Goal: Information Seeking & Learning: Learn about a topic

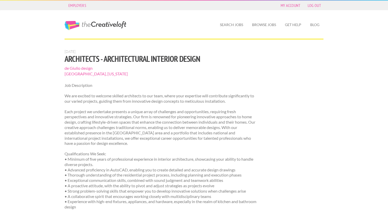
scroll to position [335, 0]
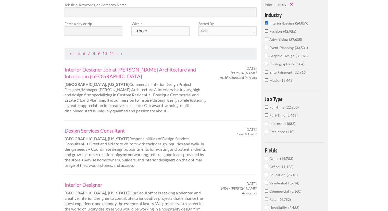
scroll to position [52, 0]
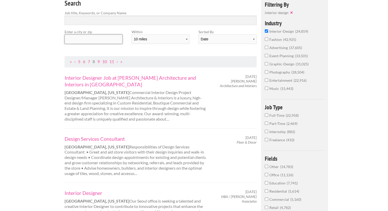
click at [115, 40] on input "text" at bounding box center [94, 38] width 58 height 9
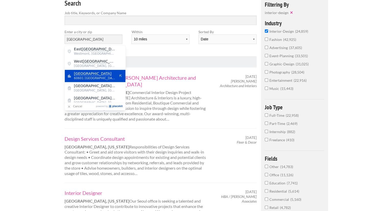
click at [82, 75] on mark "Chicago" at bounding box center [93, 73] width 38 height 4
type input "Chicago"
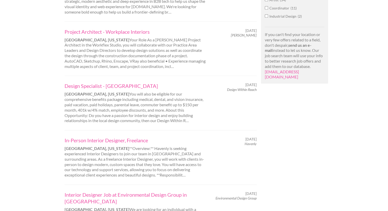
scroll to position [376, 0]
click at [109, 82] on link "Design Specialist - Chicago" at bounding box center [136, 85] width 142 height 7
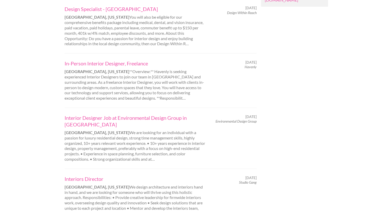
scroll to position [453, 0]
click at [149, 114] on link "Interior Designer Job at Environmental Design Group in Chicago" at bounding box center [136, 120] width 142 height 13
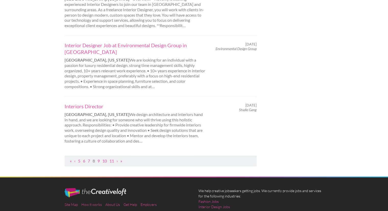
scroll to position [532, 0]
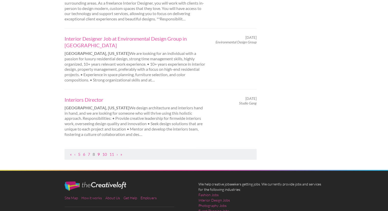
click at [100, 152] on link "9" at bounding box center [98, 154] width 2 height 5
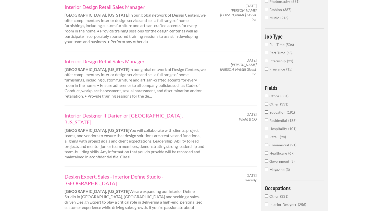
scroll to position [124, 0]
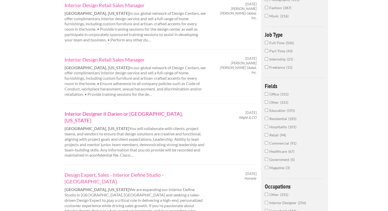
click at [90, 114] on link "Interior Designer II Darien or [GEOGRAPHIC_DATA], [US_STATE]" at bounding box center [136, 116] width 142 height 13
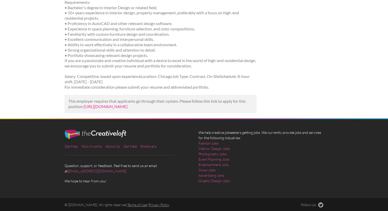
scroll to position [230, 0]
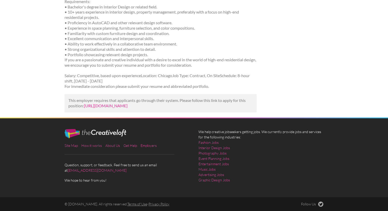
click at [128, 108] on link "https://www.adzuna.com/details/5269668106?utm_campaign=google_jobs_apply&utm_so…" at bounding box center [106, 105] width 44 height 5
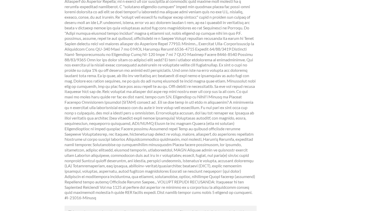
scroll to position [504, 0]
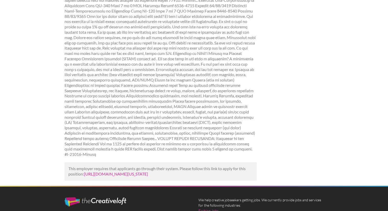
click at [112, 171] on link "[URL][DOMAIN_NAME][US_STATE]" at bounding box center [116, 173] width 64 height 5
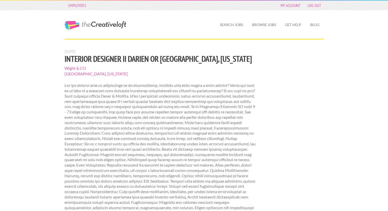
scroll to position [504, 0]
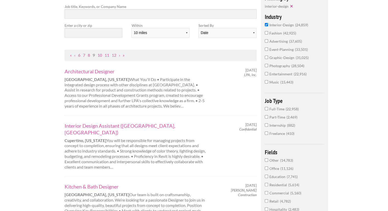
scroll to position [55, 0]
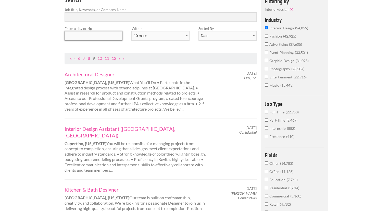
click at [105, 35] on input "text" at bounding box center [94, 35] width 58 height 9
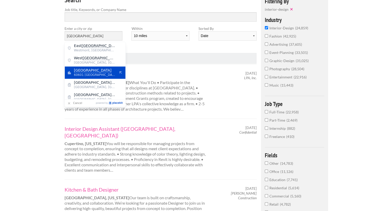
click at [85, 71] on mark "Chicago" at bounding box center [93, 70] width 38 height 4
type input "Chicago"
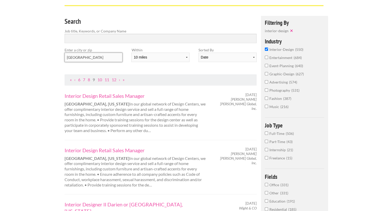
scroll to position [39, 0]
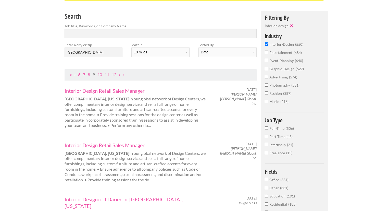
click at [267, 68] on input "graphic-design 627" at bounding box center [266, 68] width 3 height 3
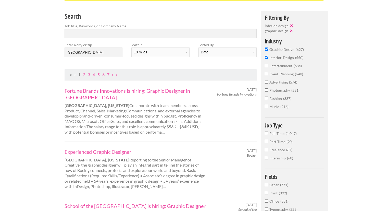
click at [267, 58] on input "interior-design 550" at bounding box center [266, 57] width 3 height 3
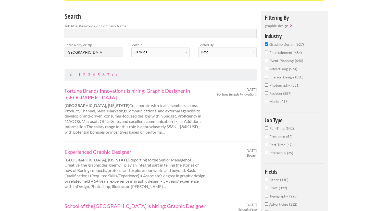
click at [267, 85] on input "photography 531" at bounding box center [266, 84] width 3 height 3
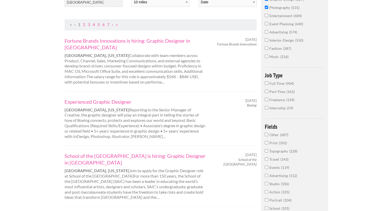
scroll to position [51, 0]
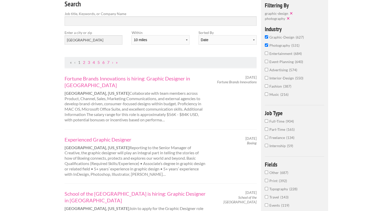
click at [266, 38] on input "graphic-design 627" at bounding box center [266, 36] width 3 height 3
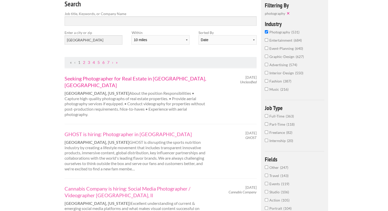
click at [140, 79] on link "Seeking Photographer for Real Estate in Chicago, IL" at bounding box center [136, 81] width 142 height 13
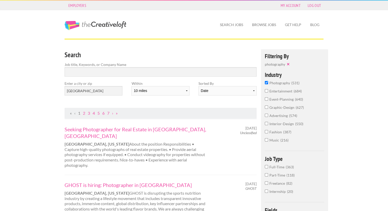
click at [266, 82] on input "photography 531" at bounding box center [266, 82] width 3 height 3
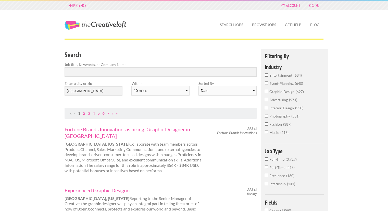
click at [266, 90] on input "graphic-design 627" at bounding box center [266, 91] width 3 height 3
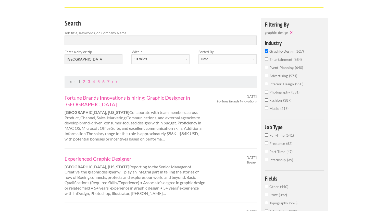
scroll to position [32, 0]
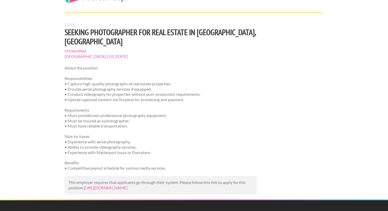
scroll to position [37, 0]
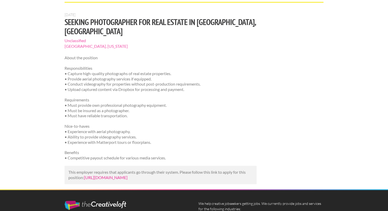
click at [121, 175] on link "[URL][DOMAIN_NAME]" at bounding box center [106, 177] width 44 height 5
